Goal: Check status: Check status

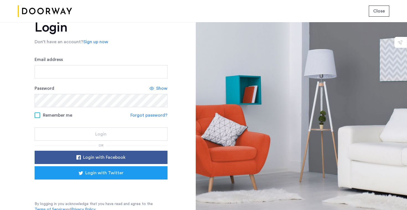
scroll to position [20, 0]
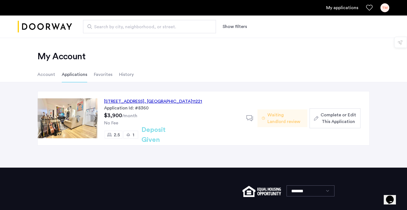
click at [171, 135] on h2 "Deposit Given" at bounding box center [163, 135] width 44 height 20
click at [161, 134] on h2 "Deposit Given" at bounding box center [163, 135] width 44 height 20
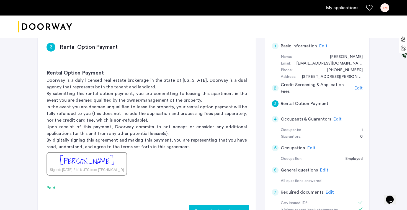
scroll to position [115, 0]
